Goal: Information Seeking & Learning: Compare options

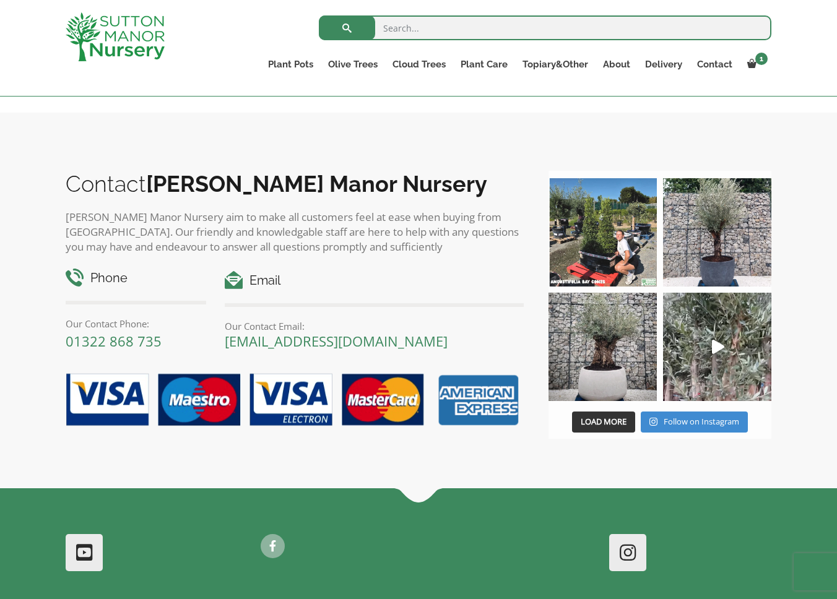
scroll to position [1135, 0]
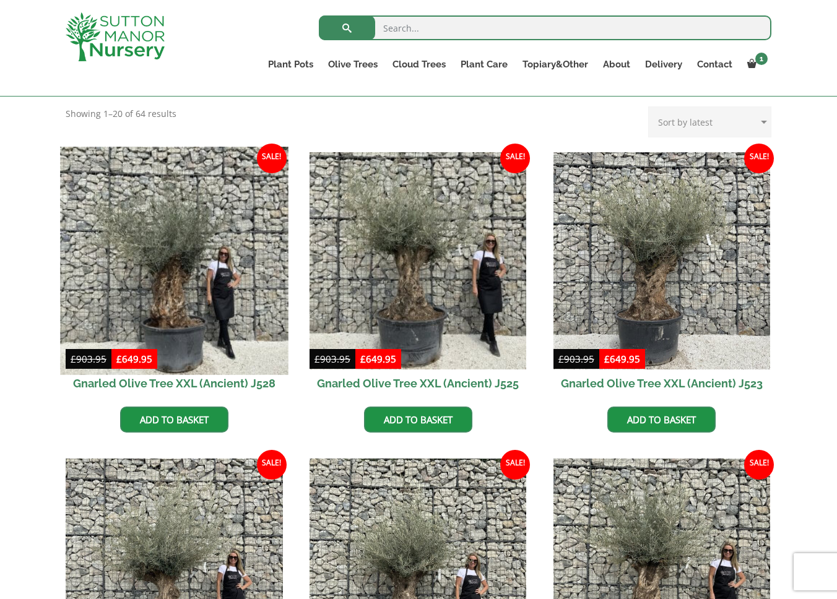
scroll to position [276, 0]
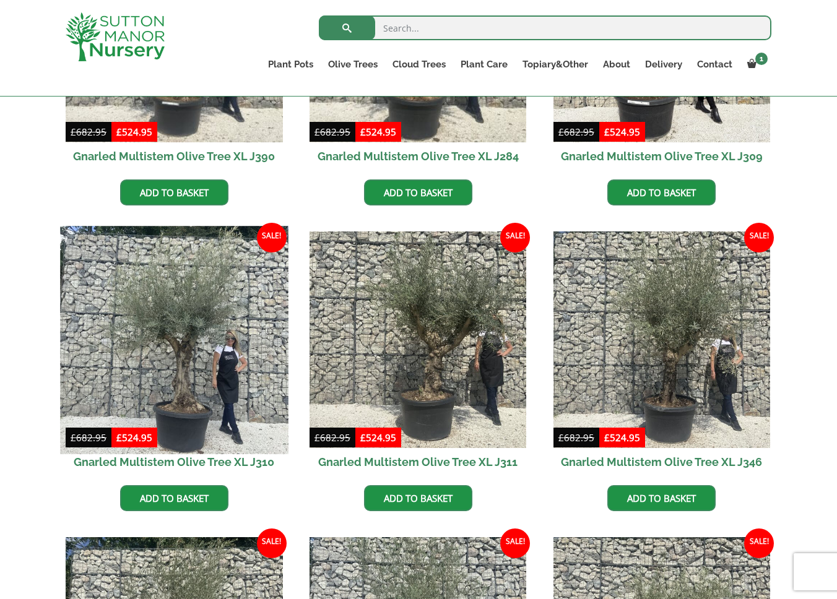
scroll to position [710, 0]
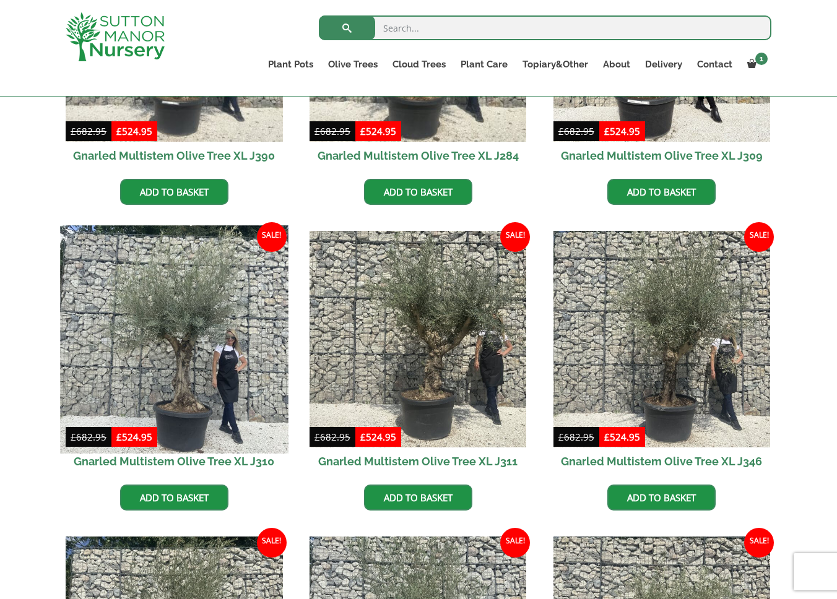
click at [203, 373] on img at bounding box center [174, 339] width 228 height 228
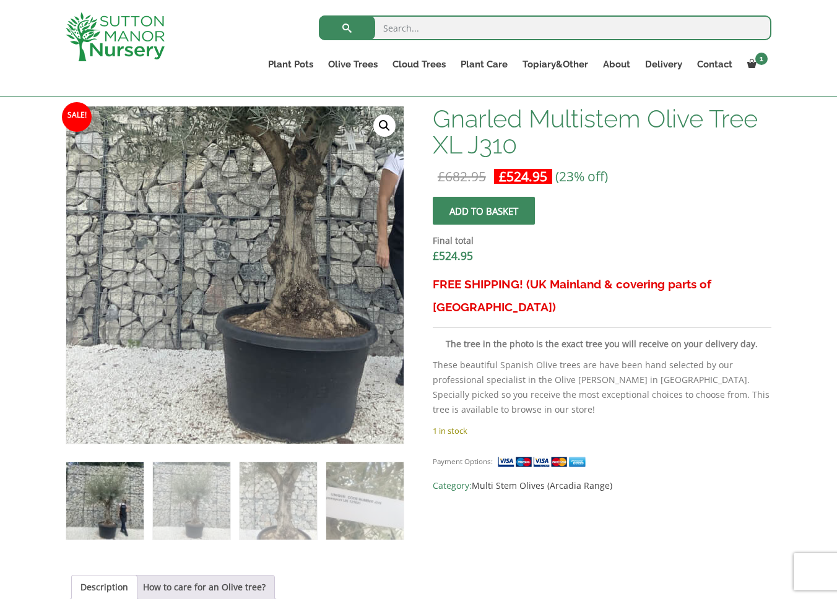
scroll to position [377, 0]
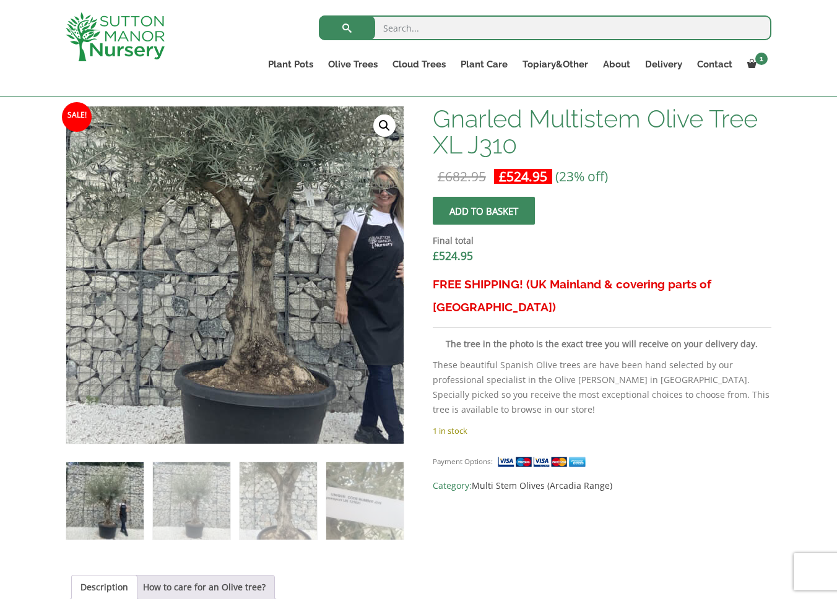
click at [238, 372] on img at bounding box center [232, 194] width 619 height 619
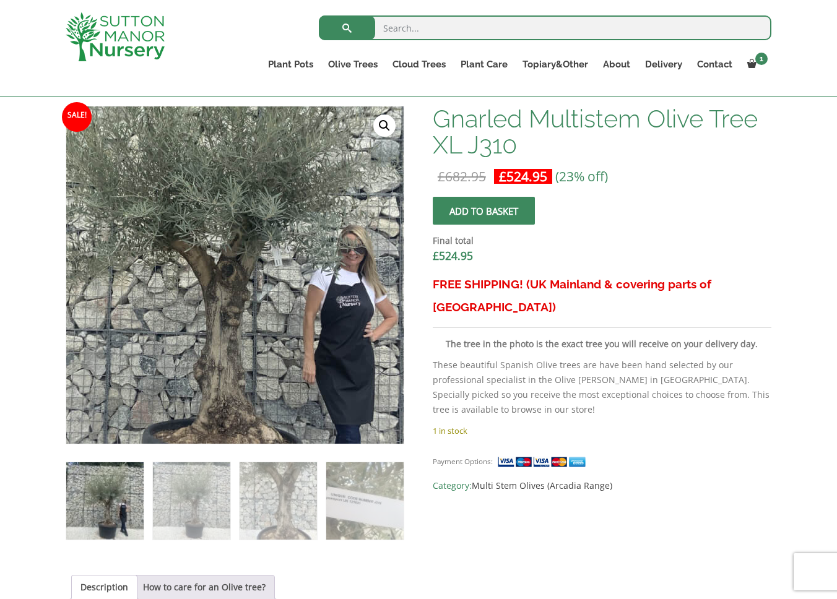
click at [277, 301] on img at bounding box center [199, 253] width 619 height 619
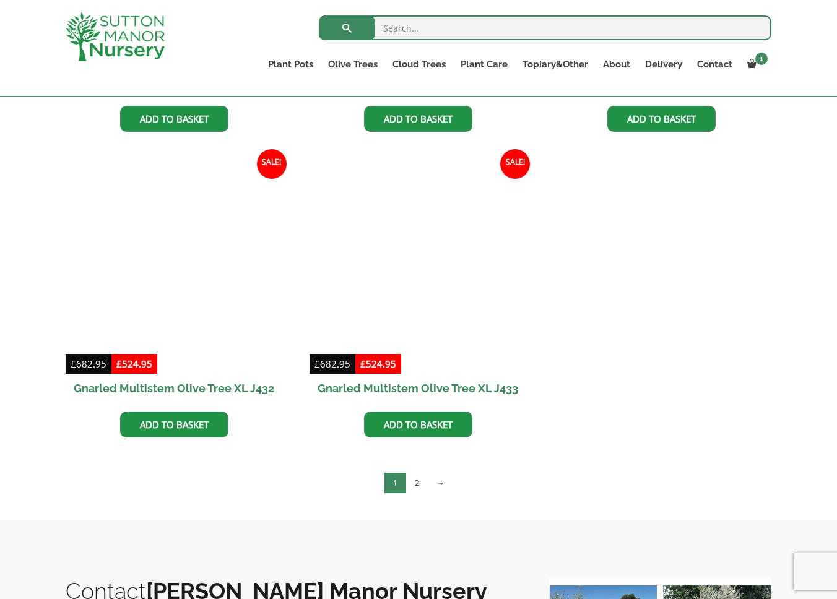
scroll to position [1707, 0]
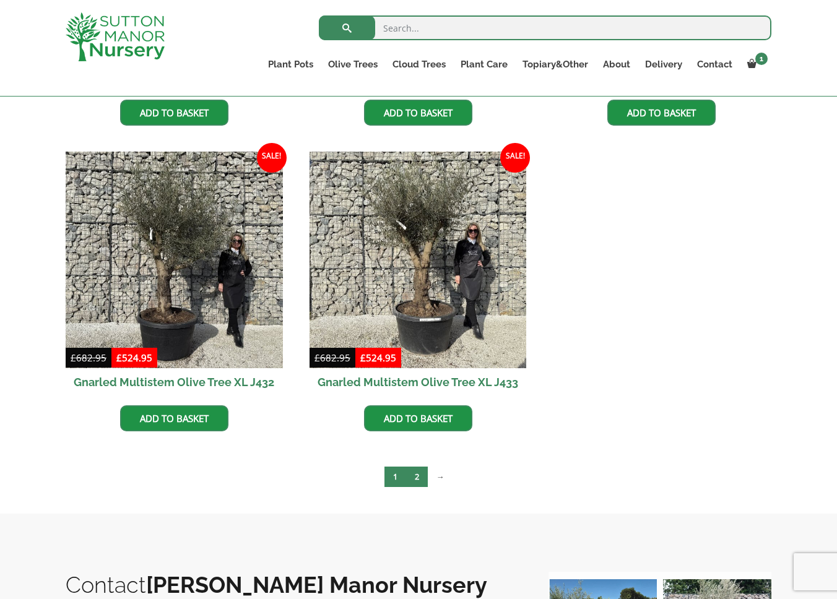
click at [417, 476] on link "2" at bounding box center [417, 477] width 22 height 20
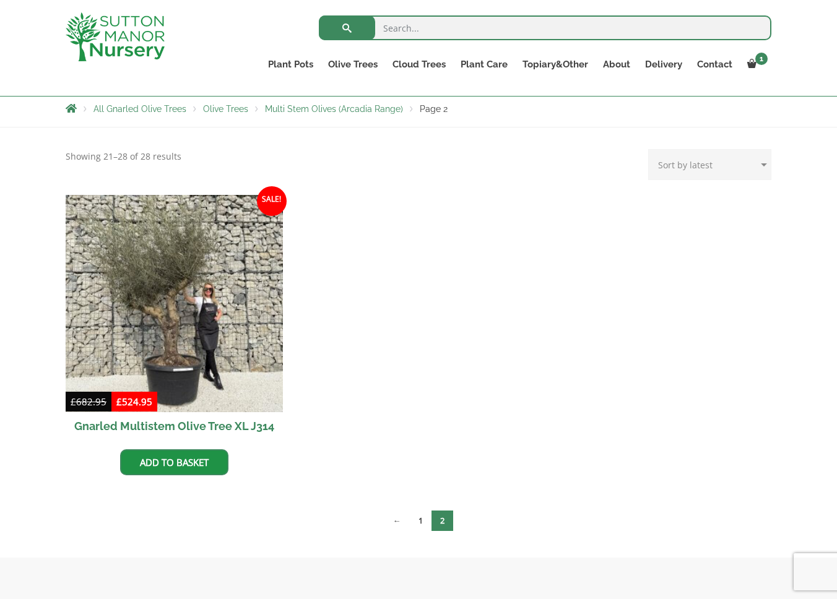
scroll to position [219, 0]
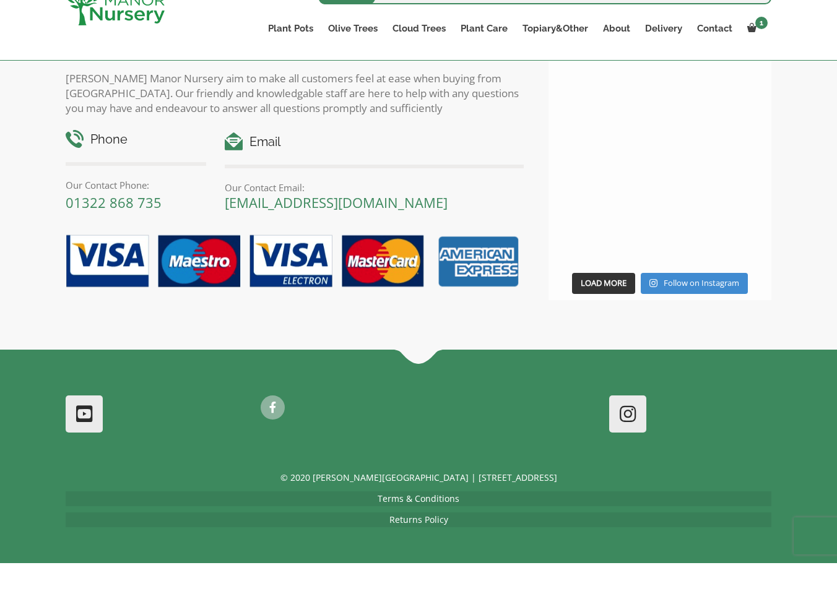
scroll to position [2248, 0]
